Goal: Use online tool/utility: Utilize a website feature to perform a specific function

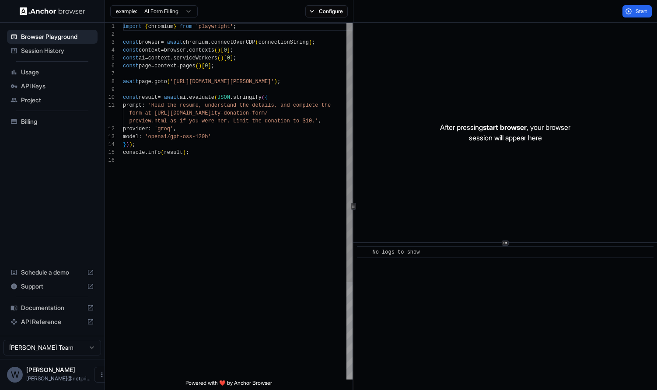
scroll to position [55, 0]
click at [210, 165] on div "import { chromium } from 'playwright' ; const browser = await chromium . connec…" at bounding box center [238, 268] width 230 height 491
click at [630, 9] on button "Start" at bounding box center [637, 11] width 29 height 12
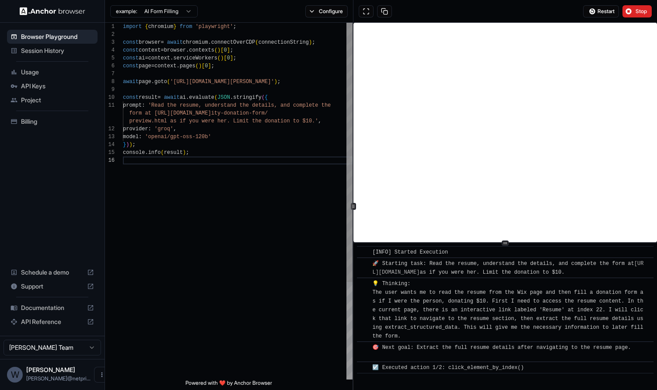
scroll to position [7, 0]
click at [218, 88] on div "await page . goto ( 'https://www.wix.com/demone2/nicol-rider' ) ; const result …" at bounding box center [238, 268] width 230 height 491
click at [218, 147] on div "await page . goto ( 'https://www.wix.com/demone2/nicol-rider' ) ; const result …" at bounding box center [238, 268] width 230 height 491
click at [216, 161] on div "await page . goto ( 'https://www.wix.com/demone2/nicol-rider' ) ; const result …" at bounding box center [238, 268] width 230 height 491
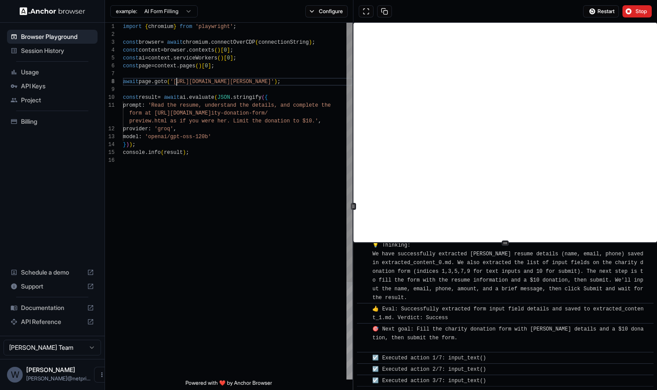
scroll to position [1188, 0]
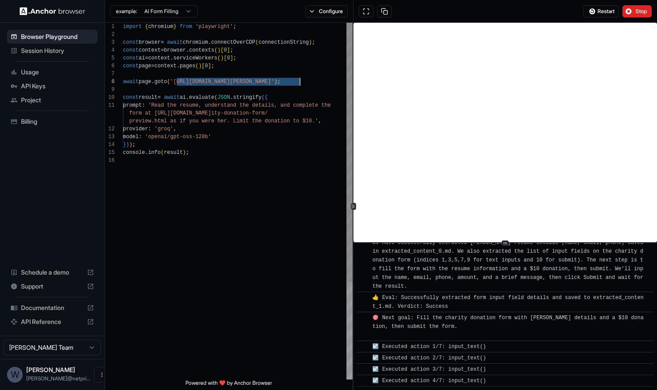
drag, startPoint x: 178, startPoint y: 81, endPoint x: 299, endPoint y: 80, distance: 121.2
click at [299, 80] on div "await page . goto ( 'https://www.wix.com/demone2/nicol-rider' ) ; const result …" at bounding box center [238, 268] width 230 height 491
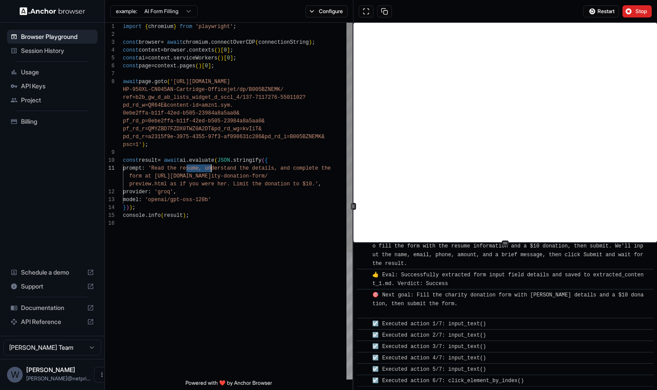
scroll to position [1222, 0]
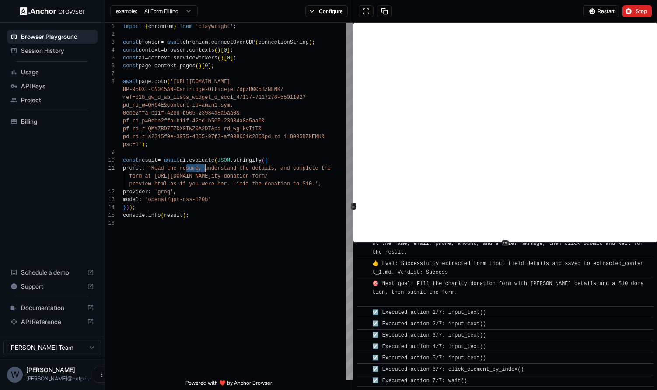
drag, startPoint x: 186, startPoint y: 169, endPoint x: 206, endPoint y: 168, distance: 20.1
click at [206, 168] on div "await page . goto ( 'https://www.amazon.com/ const result = await ai . evaluate…" at bounding box center [238, 300] width 230 height 554
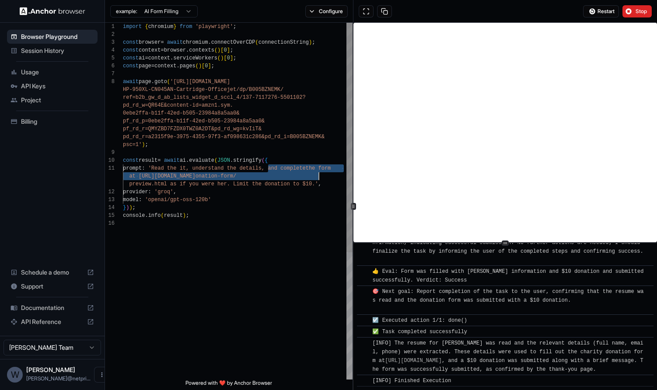
scroll to position [63, 0]
drag, startPoint x: 269, startPoint y: 171, endPoint x: 315, endPoint y: 182, distance: 46.8
click at [315, 182] on div "await page . goto ( 'https://www.amazon.com/ const result = await ai . evaluate…" at bounding box center [238, 300] width 230 height 554
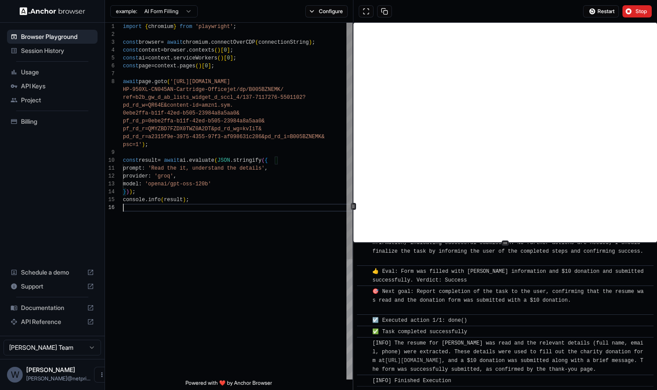
scroll to position [24, 0]
click at [285, 228] on div "await page . goto ( 'https://www.amazon.com/ const result = await ai . evaluate…" at bounding box center [238, 292] width 230 height 538
click at [636, 9] on span "Stop" at bounding box center [642, 11] width 12 height 7
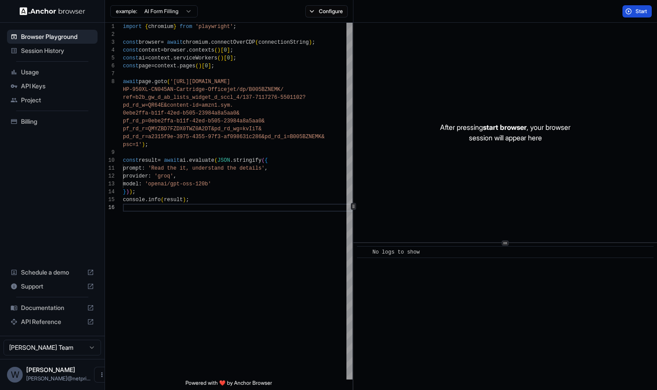
click at [634, 11] on button "Start" at bounding box center [637, 11] width 29 height 12
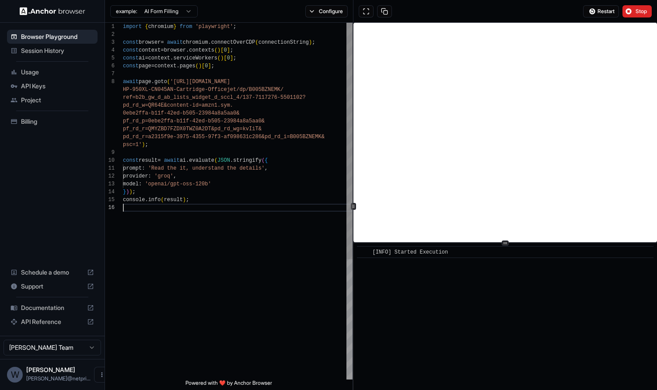
click at [246, 243] on div "await page . goto ( 'https://www.amazon.com/ const result = await ai . evaluate…" at bounding box center [238, 292] width 230 height 538
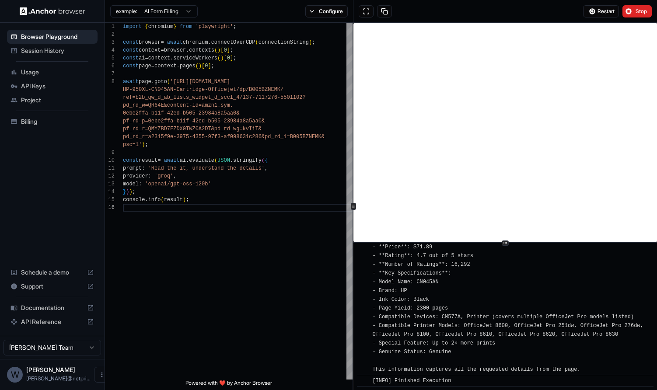
scroll to position [323, 0]
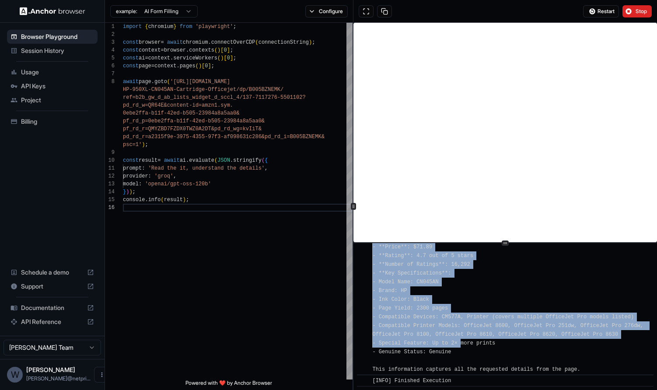
drag, startPoint x: 407, startPoint y: 267, endPoint x: 461, endPoint y: 341, distance: 91.7
click at [461, 341] on span "[INFO] Here is a summary of the HP 950XL Black High‑yield Ink Cartridge details…" at bounding box center [509, 286] width 274 height 172
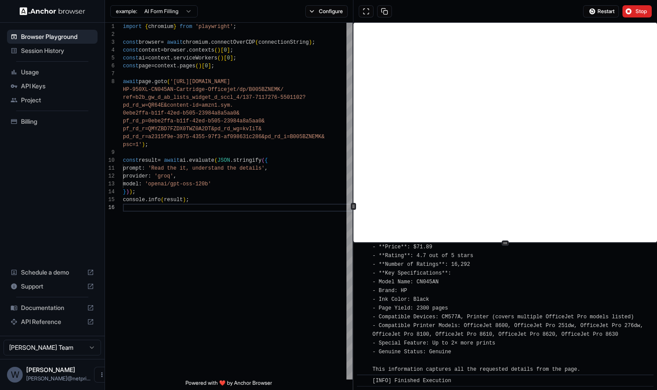
click at [465, 327] on span "[INFO] Here is a summary of the HP 950XL Black High‑yield Ink Cartridge details…" at bounding box center [509, 286] width 274 height 172
drag, startPoint x: 468, startPoint y: 355, endPoint x: 441, endPoint y: 305, distance: 56.6
click at [441, 305] on div "[INFO] Here is a summary of the HP 950XL Black High‑yield Ink Cartridge details…" at bounding box center [508, 286] width 272 height 175
click at [432, 276] on span "[INFO] Here is a summary of the HP 950XL Black High‑yield Ink Cartridge details…" at bounding box center [509, 286] width 274 height 172
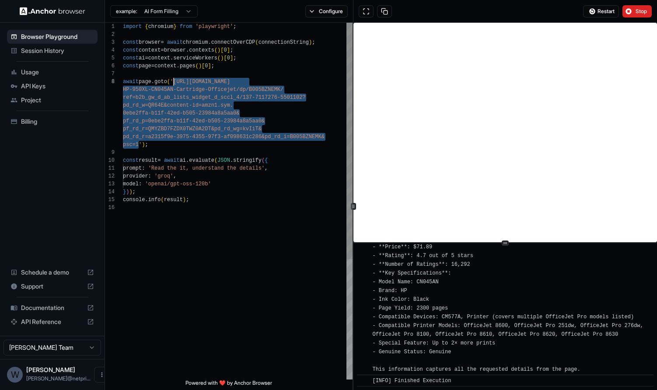
drag, startPoint x: 139, startPoint y: 144, endPoint x: 175, endPoint y: 82, distance: 71.4
click at [175, 82] on div "await page . goto ( 'https://www.amazon.com/ const result = await ai . evaluate…" at bounding box center [238, 292] width 230 height 538
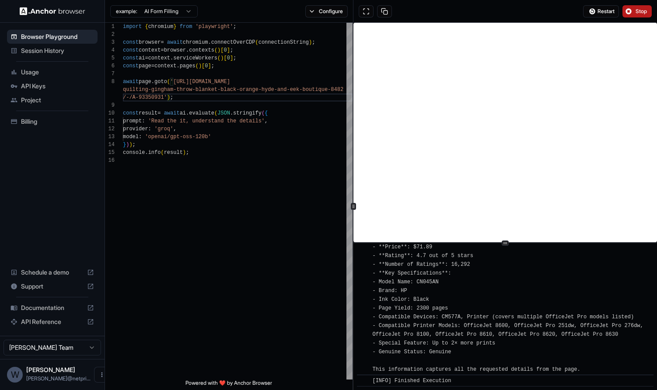
click at [638, 12] on span "Stop" at bounding box center [642, 11] width 12 height 7
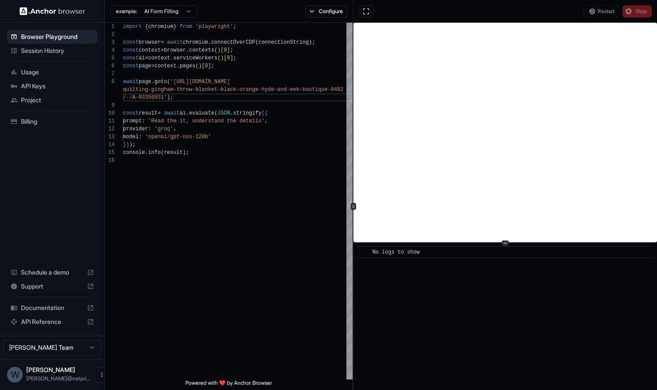
scroll to position [0, 0]
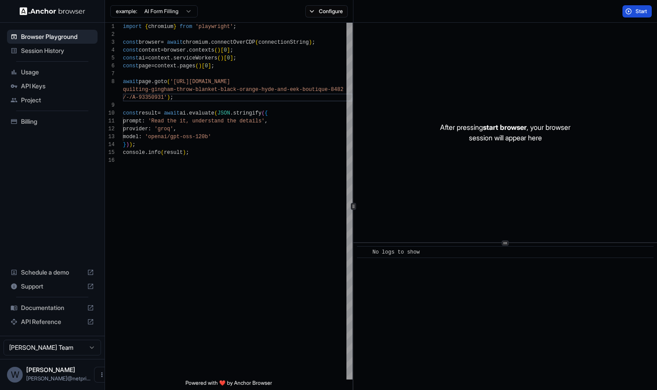
click at [632, 11] on button "Start" at bounding box center [637, 11] width 29 height 12
click at [238, 207] on div "await page . goto ( 'https://www.target.com/p/ const result = await ai . evalua…" at bounding box center [238, 268] width 230 height 491
click at [628, 9] on button "Start" at bounding box center [637, 11] width 29 height 12
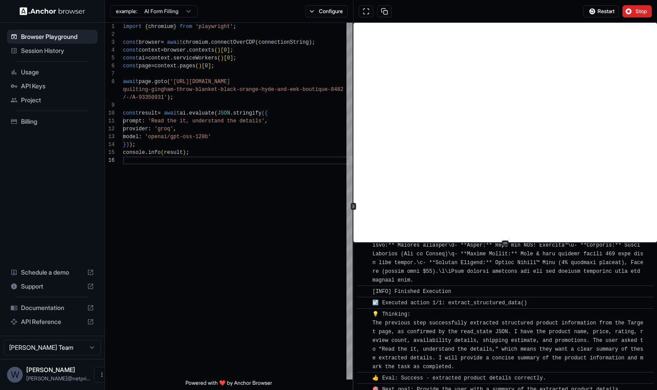
scroll to position [112, 0]
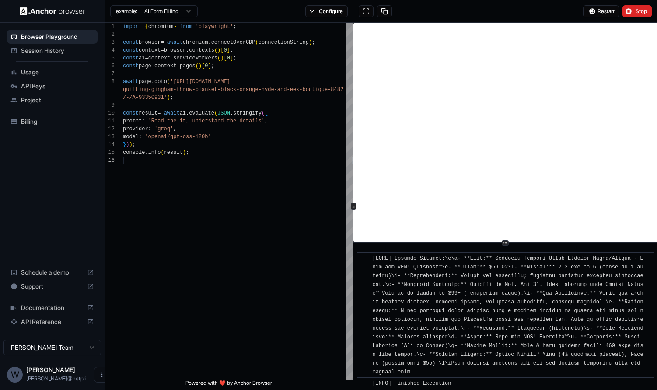
drag, startPoint x: 472, startPoint y: 269, endPoint x: 499, endPoint y: 348, distance: 83.6
click at [499, 348] on span at bounding box center [509, 316] width 274 height 120
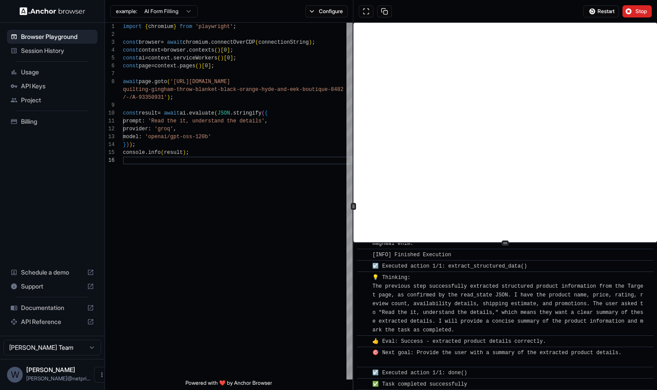
scroll to position [253, 0]
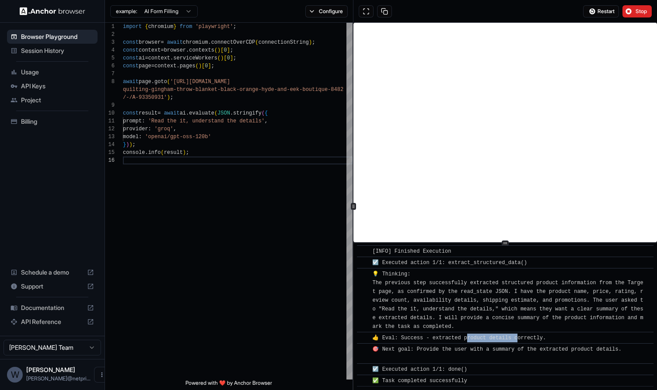
drag, startPoint x: 465, startPoint y: 336, endPoint x: 517, endPoint y: 336, distance: 52.1
click at [517, 336] on span "👍 Eval: Success - extracted product details correctly." at bounding box center [459, 338] width 174 height 6
click at [232, 167] on div "await page . goto ( 'https://www.target.com/p/ const result = await ai . evalua…" at bounding box center [238, 268] width 230 height 491
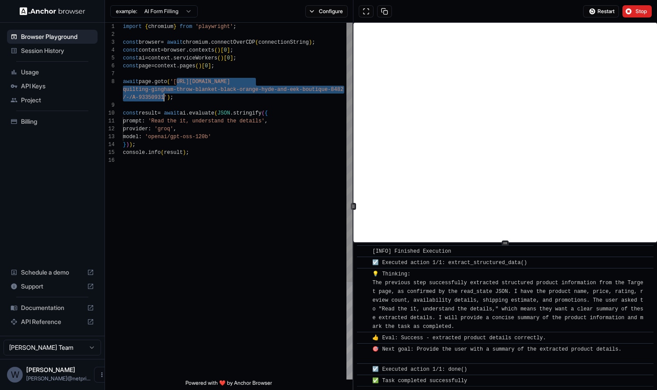
drag, startPoint x: 178, startPoint y: 82, endPoint x: 165, endPoint y: 96, distance: 18.9
click at [165, 96] on div "await page . goto ( 'https://www.target.com/p/ const result = await ai . evalua…" at bounding box center [238, 268] width 230 height 491
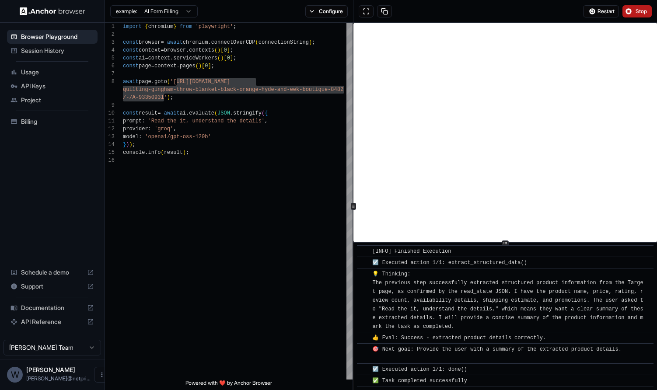
click at [634, 11] on button "Stop" at bounding box center [637, 11] width 29 height 12
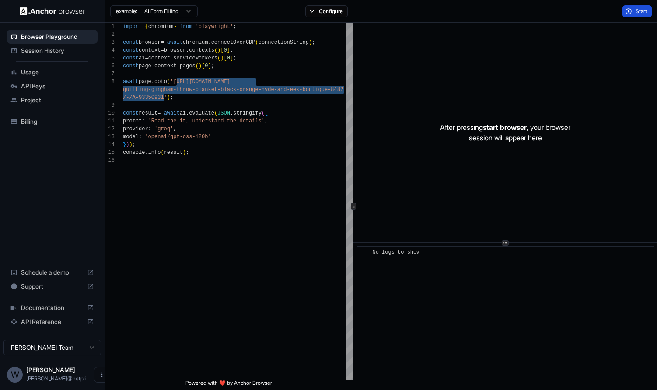
click at [634, 6] on button "Start" at bounding box center [637, 11] width 29 height 12
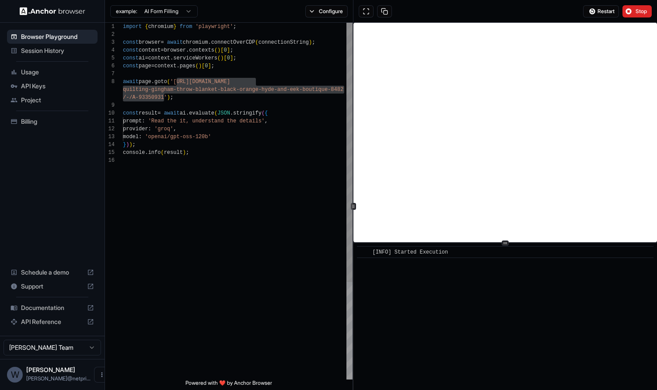
type textarea "**********"
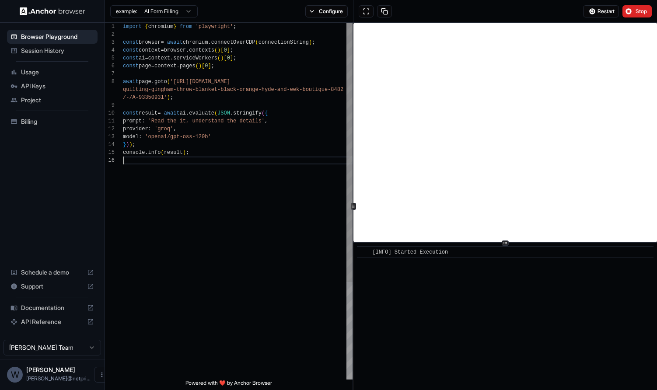
click at [279, 165] on div "await page . goto ( 'https://www.target.com/p/ const result = await ai . evalua…" at bounding box center [238, 268] width 230 height 491
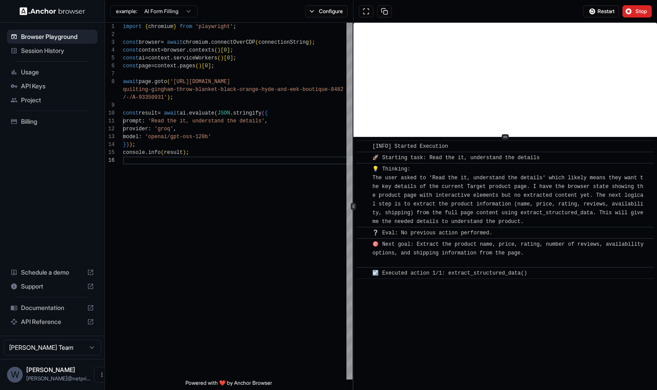
click at [513, 137] on div at bounding box center [506, 137] width 304 height 0
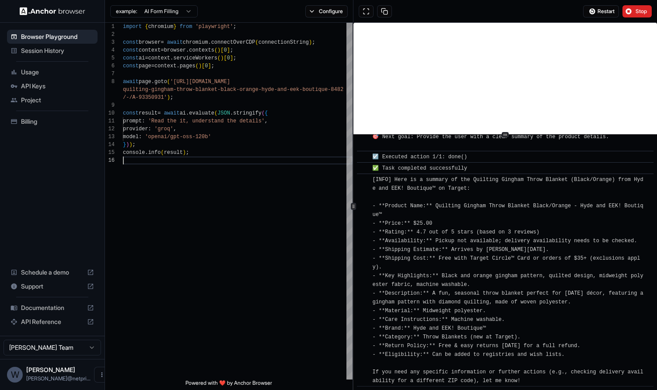
scroll to position [249, 0]
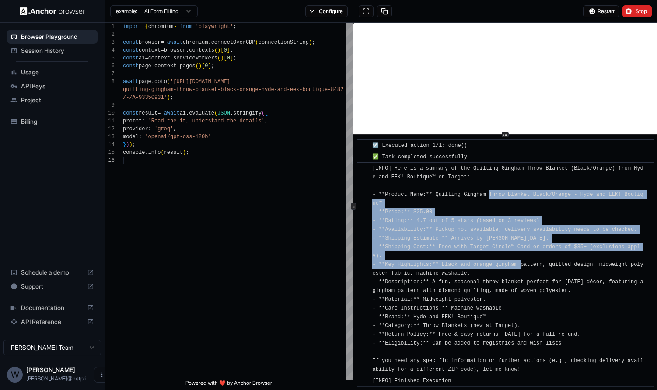
drag, startPoint x: 488, startPoint y: 193, endPoint x: 522, endPoint y: 268, distance: 82.5
click at [522, 268] on div "[INFO] Here is a summary of the Quilting Gingham Throw Blanket (Black/Orange) f…" at bounding box center [508, 269] width 272 height 210
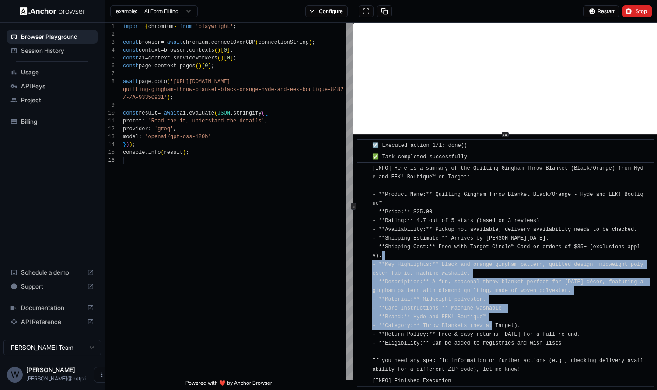
drag, startPoint x: 492, startPoint y: 322, endPoint x: 455, endPoint y: 253, distance: 78.3
click at [455, 253] on div "[INFO] Here is a summary of the Quilting Gingham Throw Blanket (Black/Orange) f…" at bounding box center [508, 269] width 272 height 210
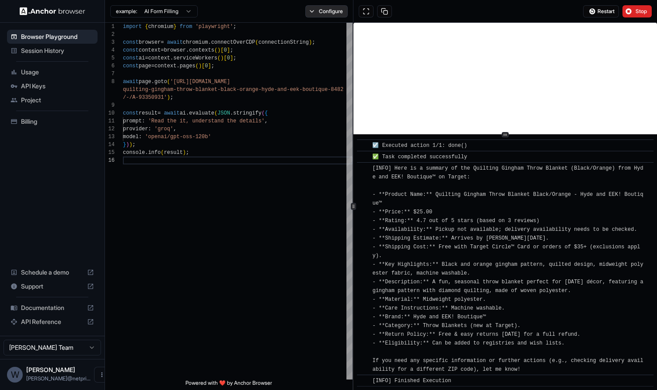
click at [319, 17] on button "Configure" at bounding box center [326, 11] width 42 height 12
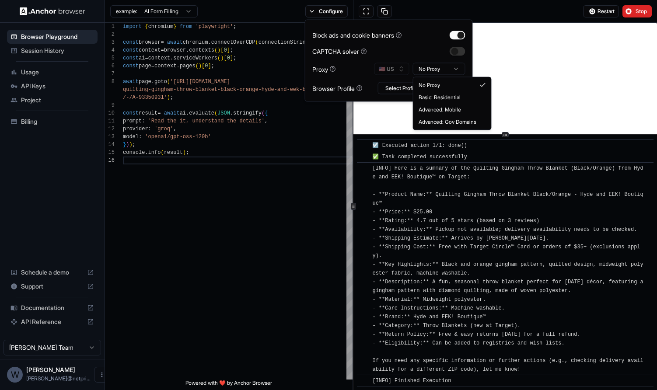
click at [438, 71] on html "Browser Playground Session History Usage API Keys Project Billing Schedule a de…" at bounding box center [328, 195] width 657 height 390
click at [365, 65] on html "Browser Playground Session History Usage API Keys Project Billing Schedule a de…" at bounding box center [328, 195] width 657 height 390
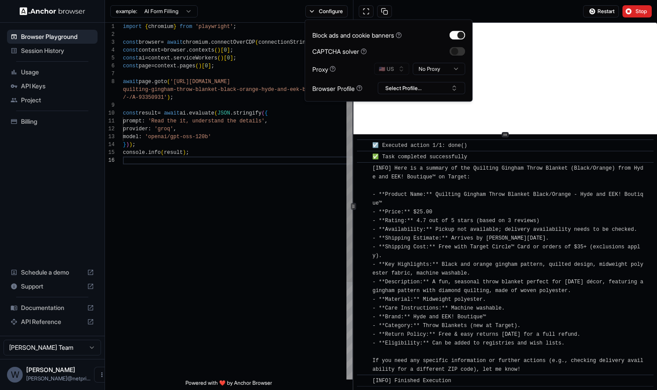
scroll to position [32, 0]
click at [274, 137] on div "await page . goto ( 'https://www.target.com/p/ const result = await ai . evalua…" at bounding box center [238, 268] width 230 height 491
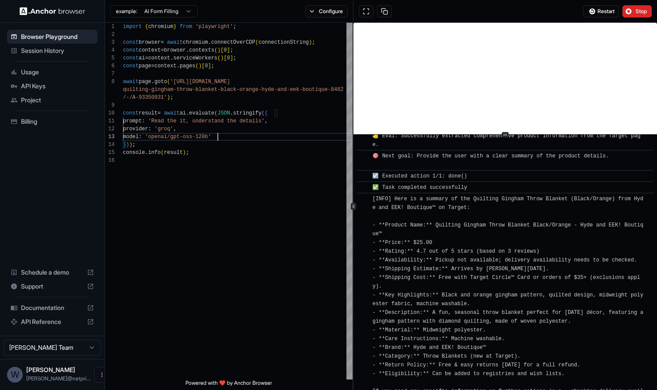
scroll to position [249, 0]
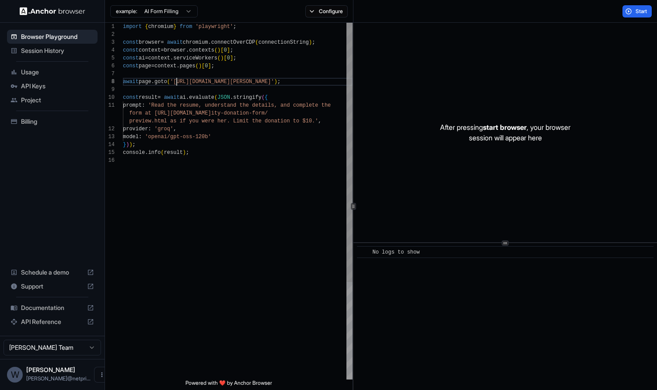
scroll to position [55, 0]
drag, startPoint x: 177, startPoint y: 82, endPoint x: 299, endPoint y: 82, distance: 122.5
click at [299, 82] on div "import { chromium } from 'playwright' ; const browser = await chromium . connec…" at bounding box center [238, 268] width 230 height 491
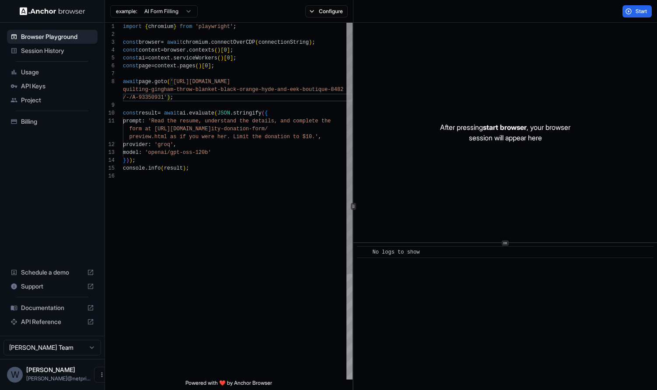
scroll to position [16, 0]
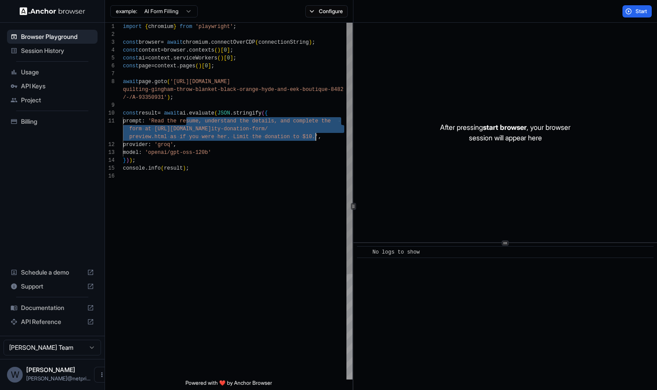
drag, startPoint x: 186, startPoint y: 120, endPoint x: 316, endPoint y: 135, distance: 131.7
click at [316, 135] on div "import { chromium } from 'playwright' ; const browser = await chromium . connec…" at bounding box center [238, 276] width 230 height 507
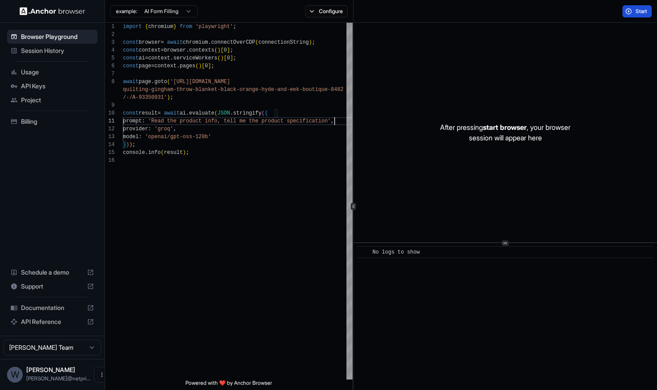
click at [631, 10] on button "Start" at bounding box center [637, 11] width 29 height 12
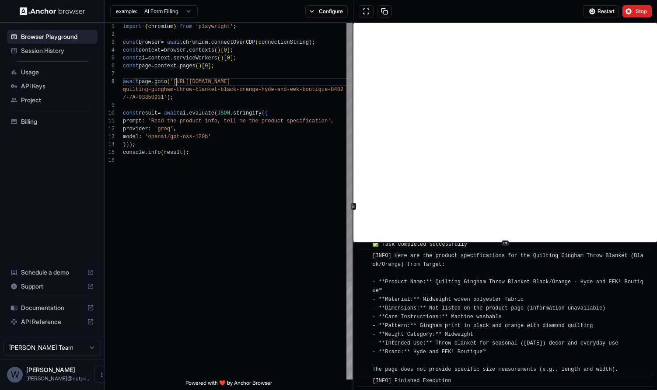
scroll to position [55, 0]
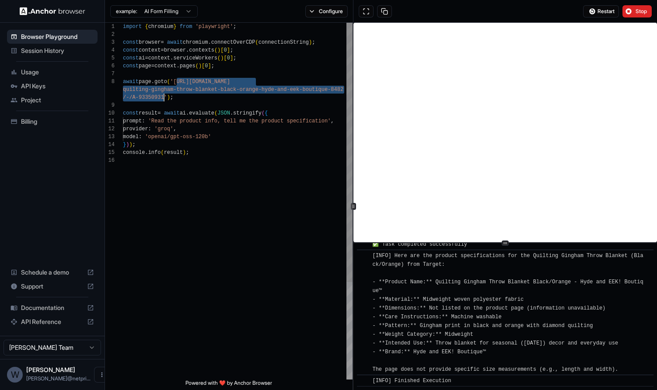
drag, startPoint x: 177, startPoint y: 82, endPoint x: 164, endPoint y: 96, distance: 18.6
click at [164, 96] on div "import { chromium } from 'playwright' ; const browser = await chromium . connec…" at bounding box center [238, 268] width 230 height 491
click at [264, 127] on div "import { chromium } from 'playwright' ; const browser = await chromium . connec…" at bounding box center [238, 268] width 230 height 491
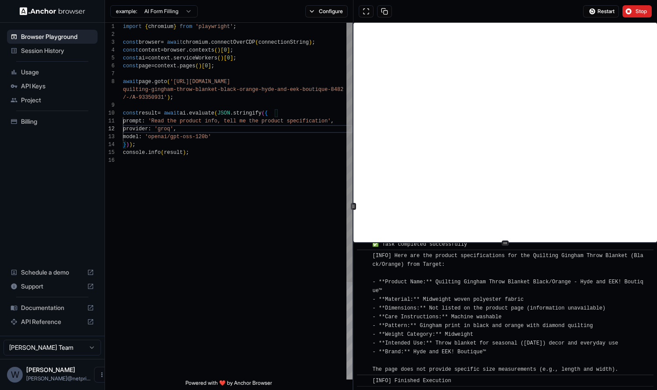
scroll to position [16, 0]
drag, startPoint x: 269, startPoint y: 122, endPoint x: 334, endPoint y: 121, distance: 65.2
click at [334, 121] on div "import { chromium } from 'playwright' ; const browser = await chromium . connec…" at bounding box center [238, 268] width 230 height 491
click at [642, 14] on span "Stop" at bounding box center [642, 11] width 12 height 7
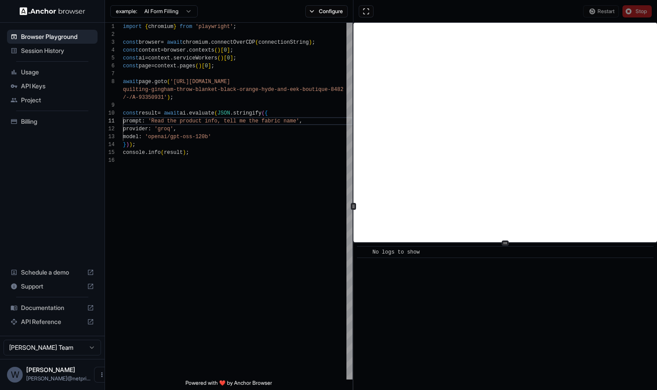
scroll to position [0, 0]
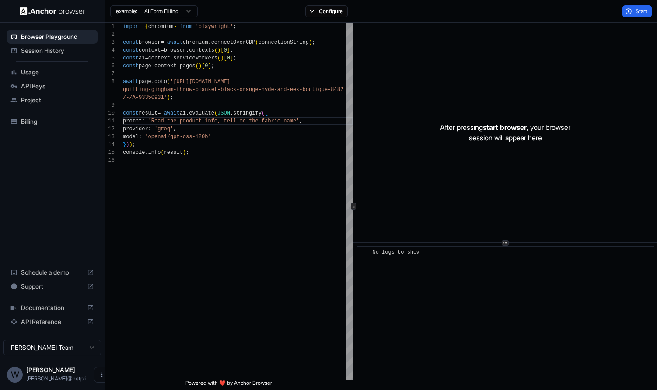
click at [638, 11] on span "Start" at bounding box center [642, 11] width 12 height 7
click at [636, 14] on span "Start" at bounding box center [642, 11] width 12 height 7
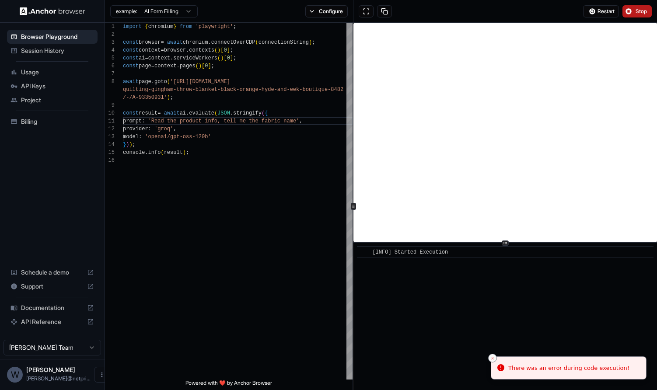
click at [492, 356] on icon "Close toast" at bounding box center [492, 358] width 5 height 5
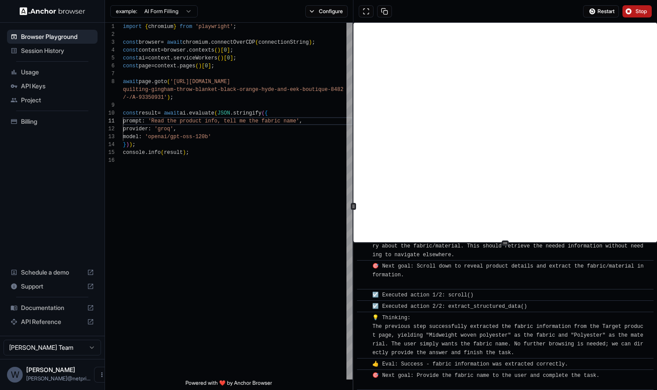
scroll to position [73, 0]
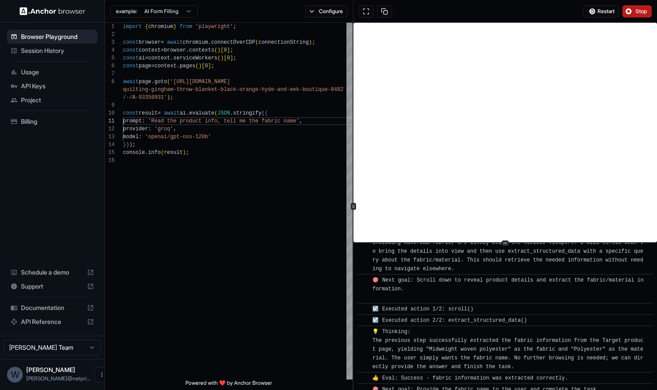
click at [493, 348] on span "💡 Thinking: The previous step successfully extracted the fabric information fro…" at bounding box center [507, 349] width 271 height 41
copy span "polyester"
drag, startPoint x: 268, startPoint y: 123, endPoint x: 303, endPoint y: 123, distance: 35.0
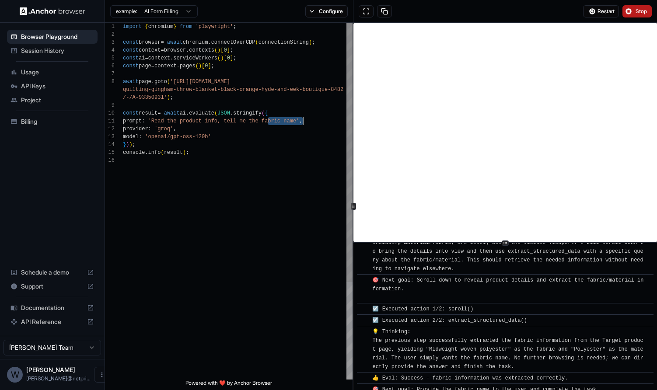
type textarea "**********"
click at [642, 13] on span "Stop" at bounding box center [642, 11] width 12 height 7
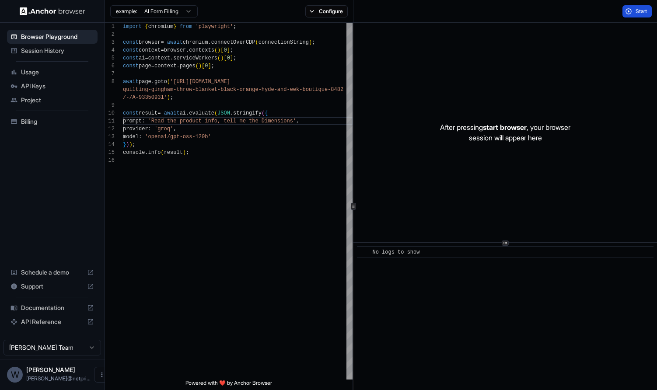
click at [634, 13] on button "Start" at bounding box center [637, 11] width 29 height 12
click at [645, 13] on span "Start" at bounding box center [642, 11] width 12 height 7
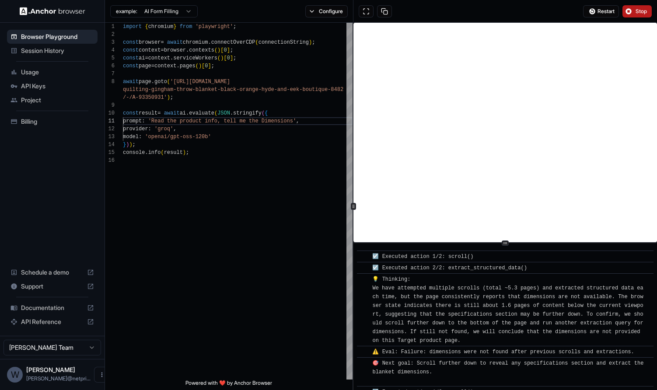
scroll to position [457, 0]
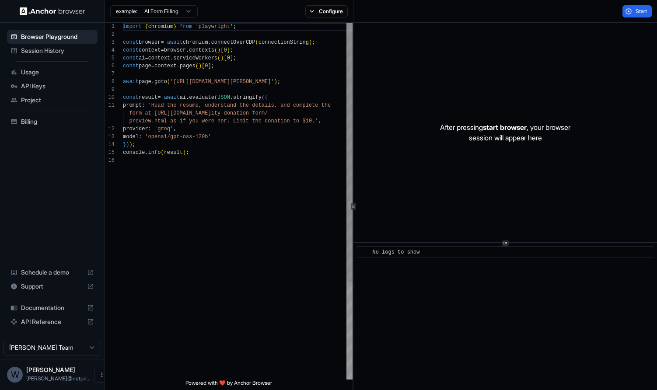
scroll to position [55, 0]
drag, startPoint x: 176, startPoint y: 81, endPoint x: 299, endPoint y: 80, distance: 123.0
click at [299, 80] on div "import { chromium } from 'playwright' ; const browser = await chromium . connec…" at bounding box center [238, 268] width 230 height 491
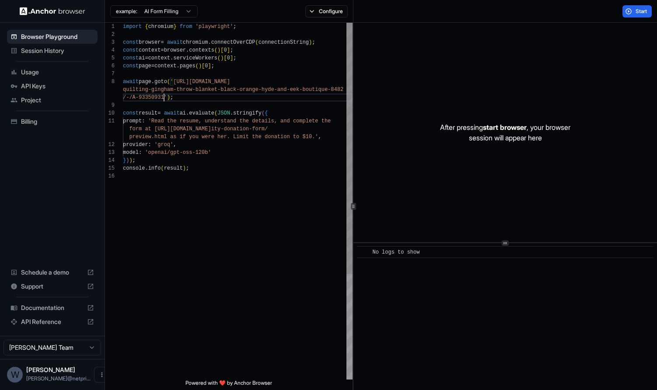
scroll to position [16, 0]
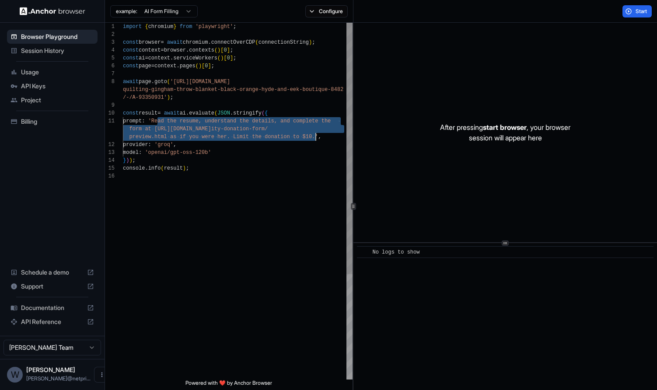
drag, startPoint x: 159, startPoint y: 122, endPoint x: 316, endPoint y: 135, distance: 157.7
click at [316, 135] on div "import { chromium } from 'playwright' ; const browser = await chromium . connec…" at bounding box center [238, 276] width 230 height 507
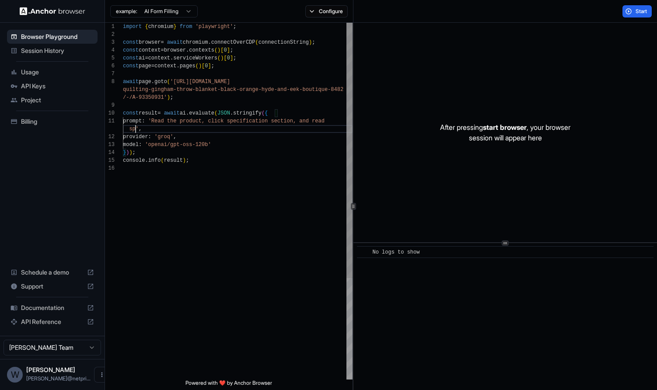
scroll to position [24, 0]
type textarea "**********"
click at [643, 9] on span "Start" at bounding box center [642, 11] width 12 height 7
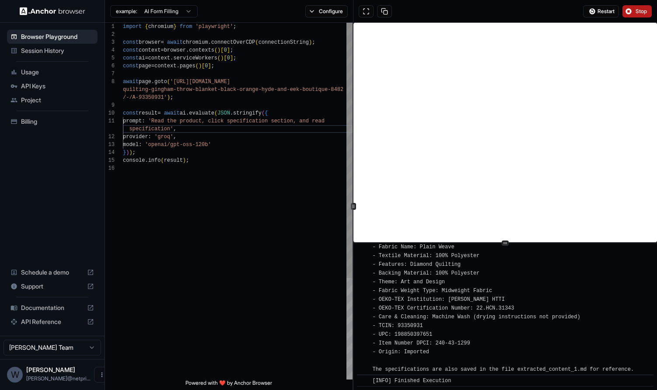
scroll to position [0, 0]
click at [297, 104] on div "import { chromium } from 'playwright' ; const browser = await chromium . connec…" at bounding box center [238, 272] width 230 height 499
